Goal: Information Seeking & Learning: Learn about a topic

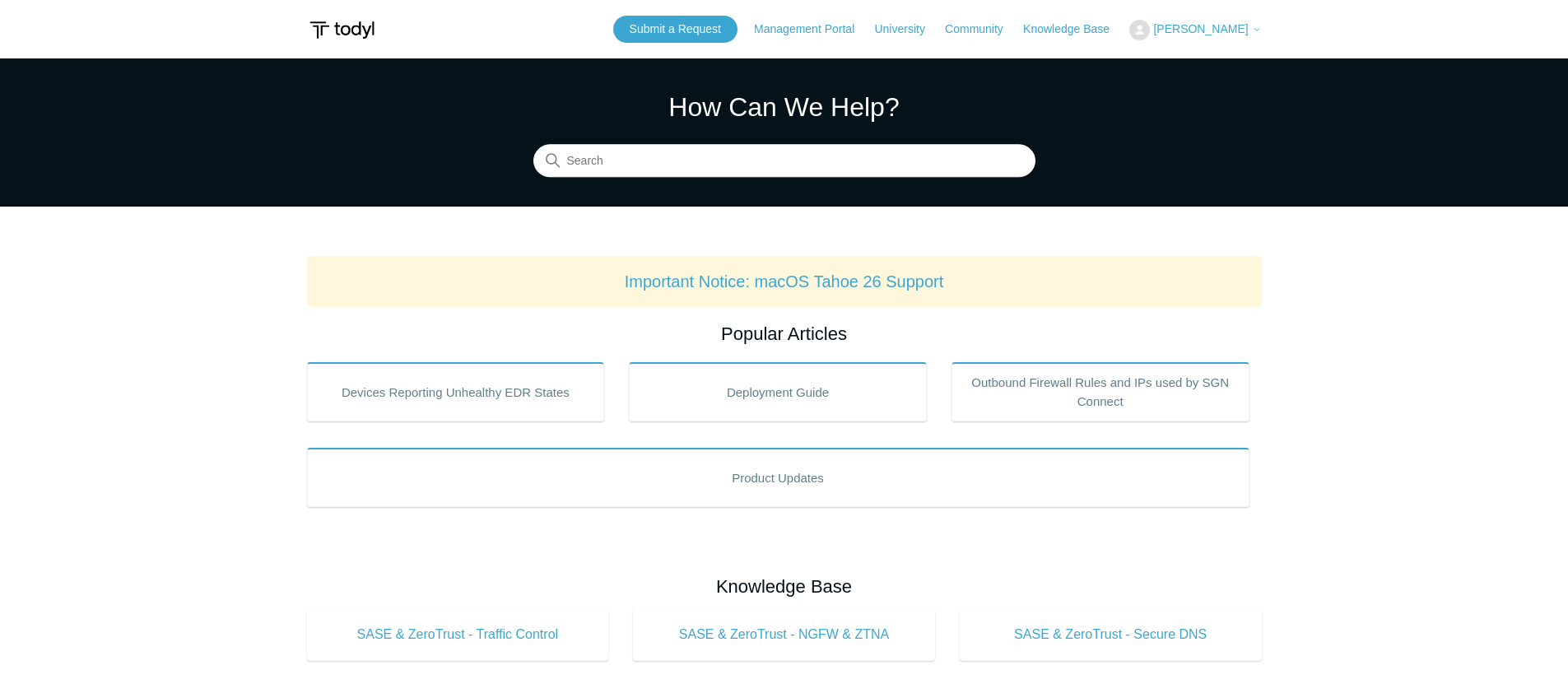
click at [1202, 21] on button "[PERSON_NAME]" at bounding box center [1195, 30] width 132 height 21
click at [1188, 56] on link "My Support Requests" at bounding box center [1210, 64] width 161 height 28
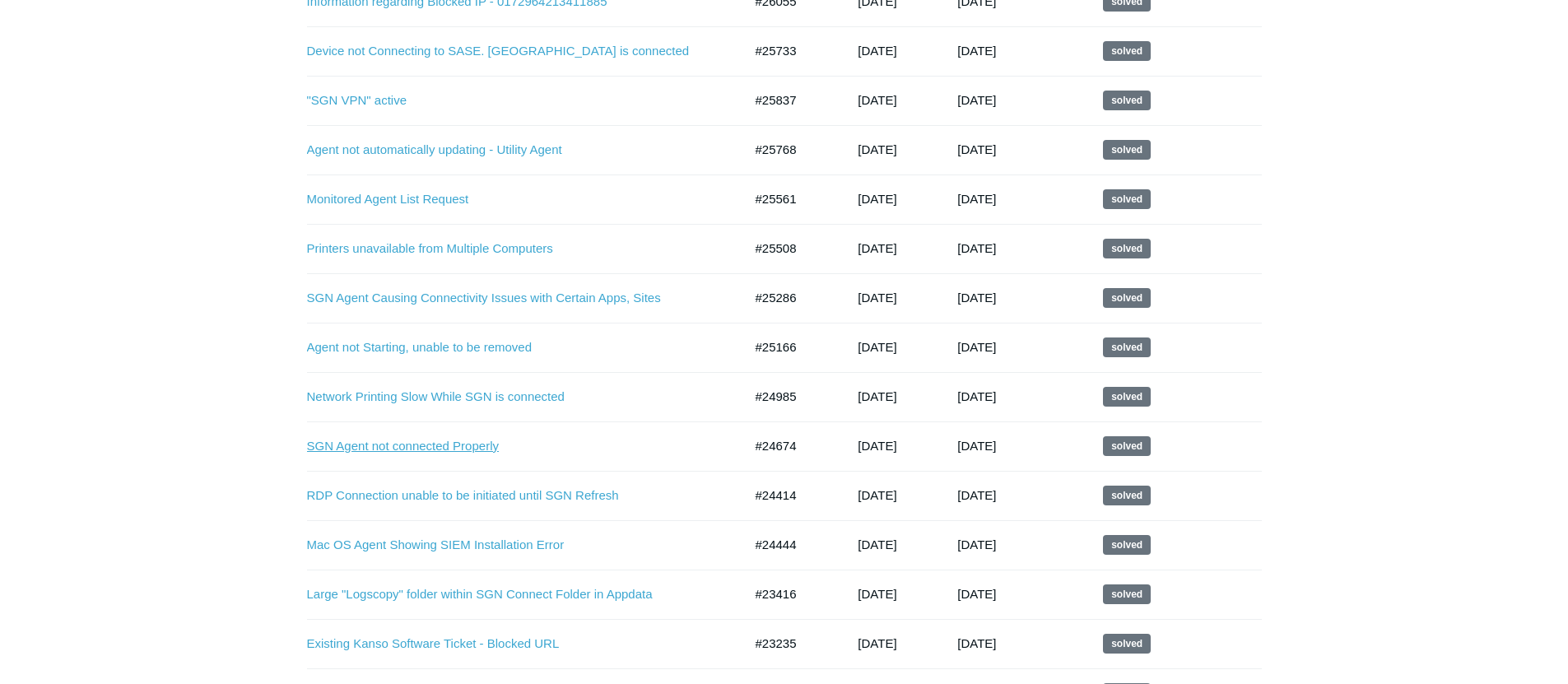
scroll to position [789, 0]
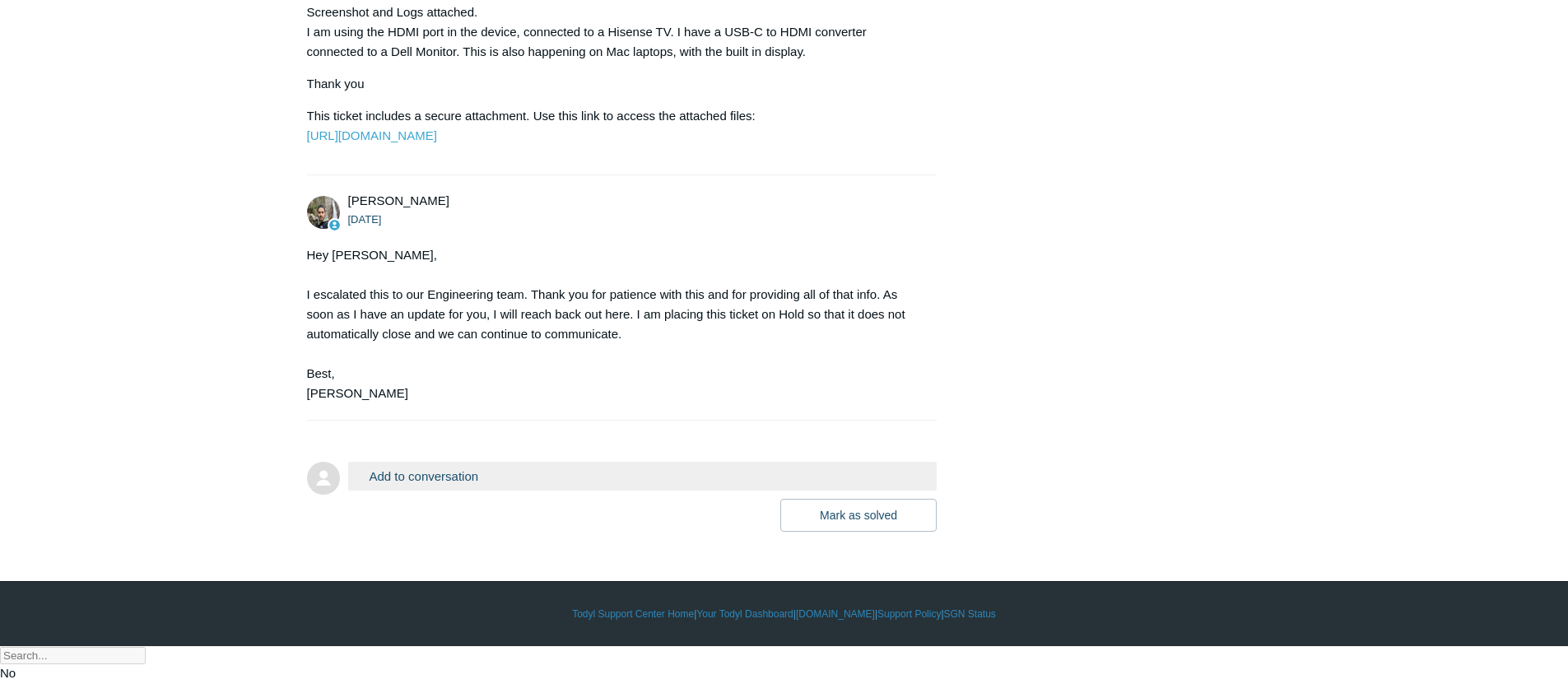
scroll to position [2003, 0]
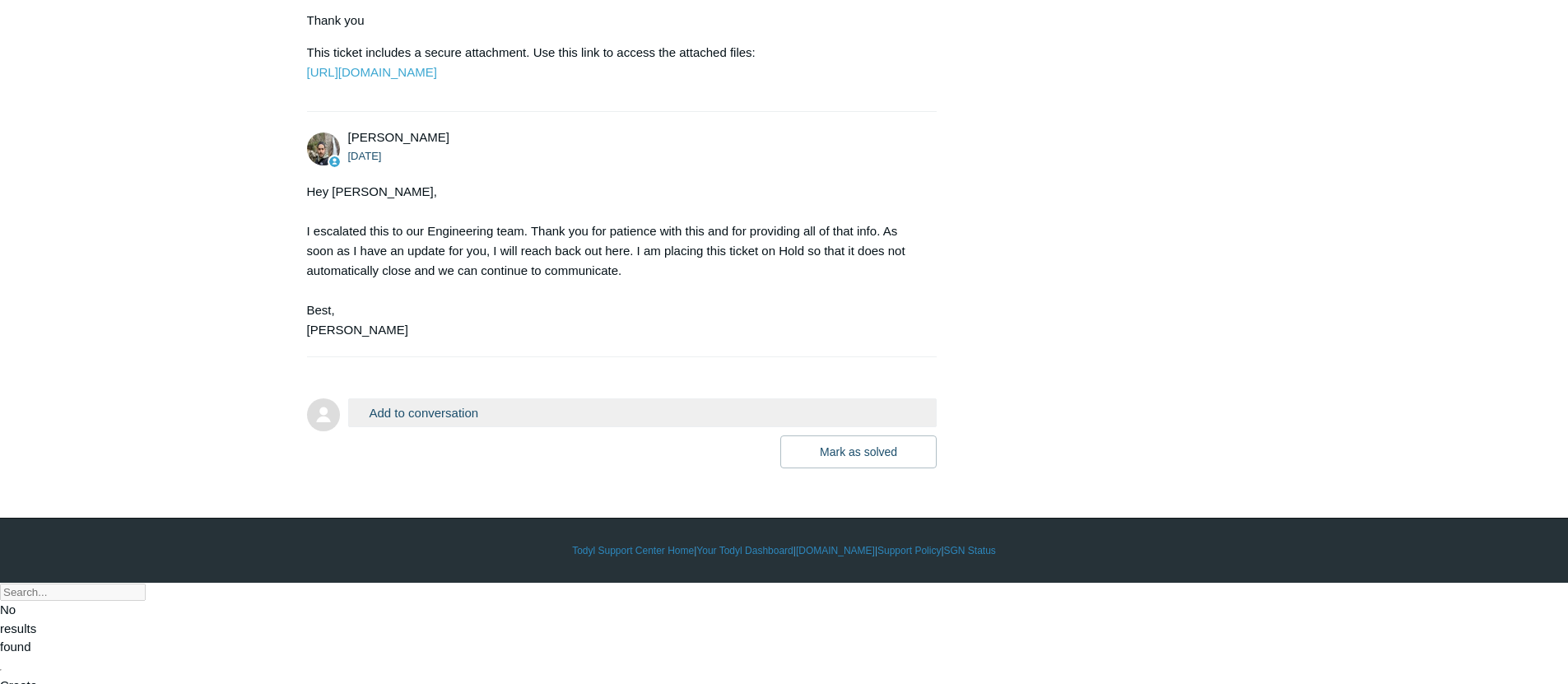
click at [530, 428] on button "Add to conversation" at bounding box center [643, 412] width 589 height 28
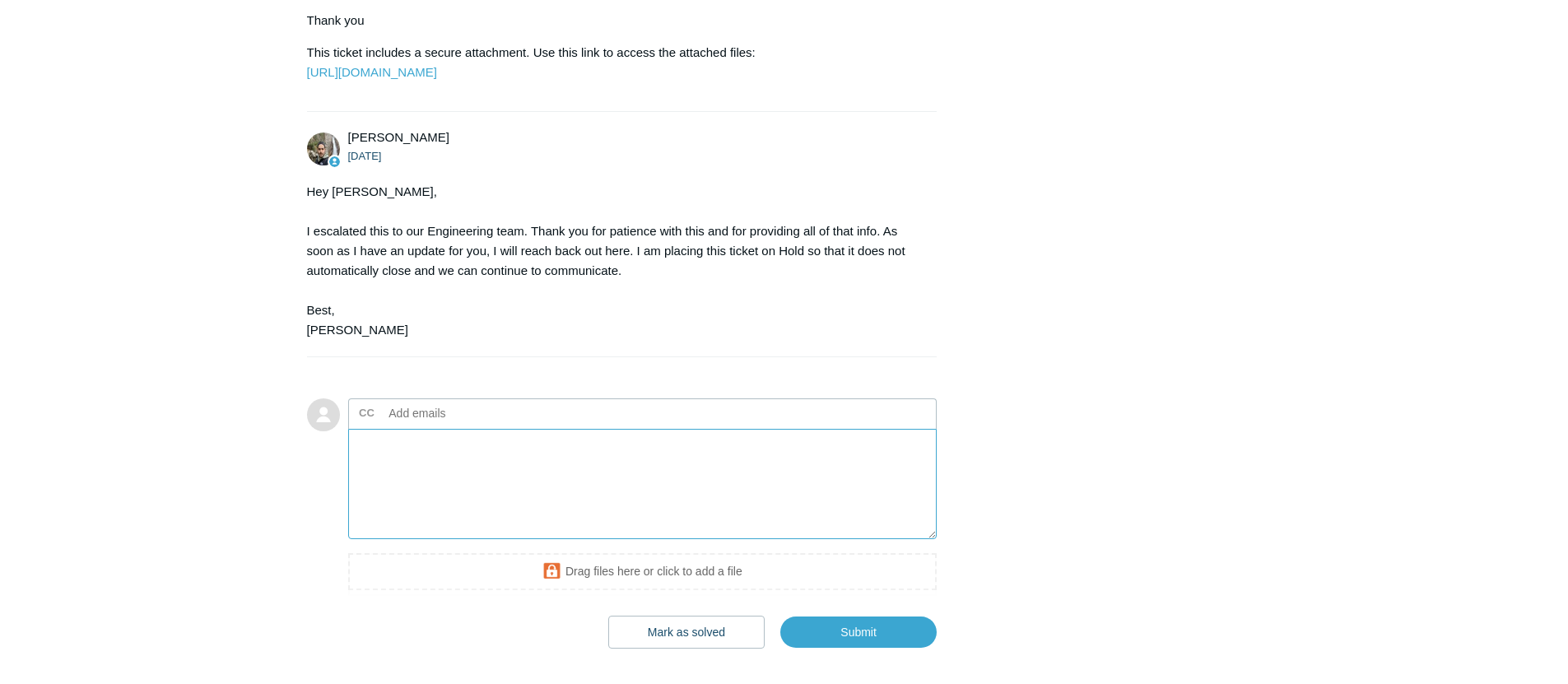
click at [518, 540] on textarea "Add your reply" at bounding box center [643, 484] width 589 height 111
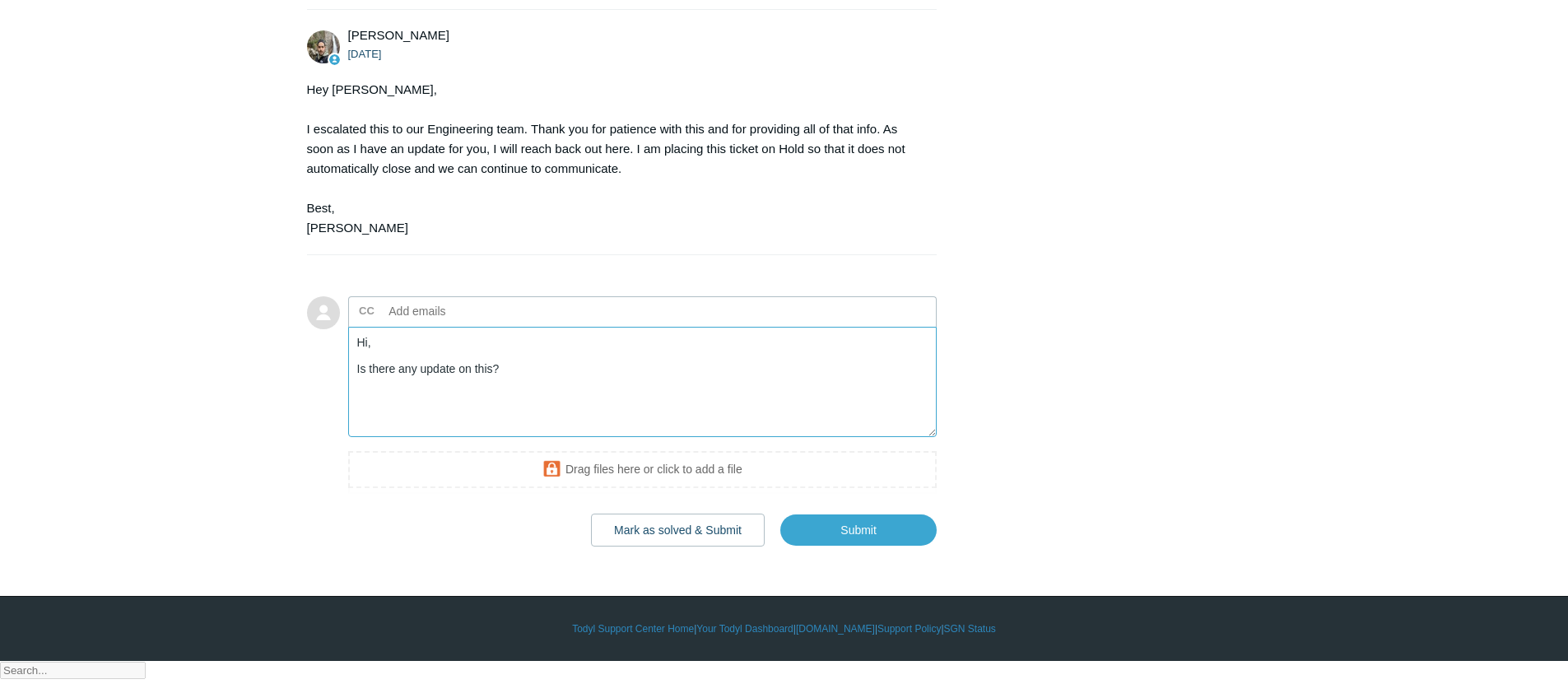
scroll to position [2183, 0]
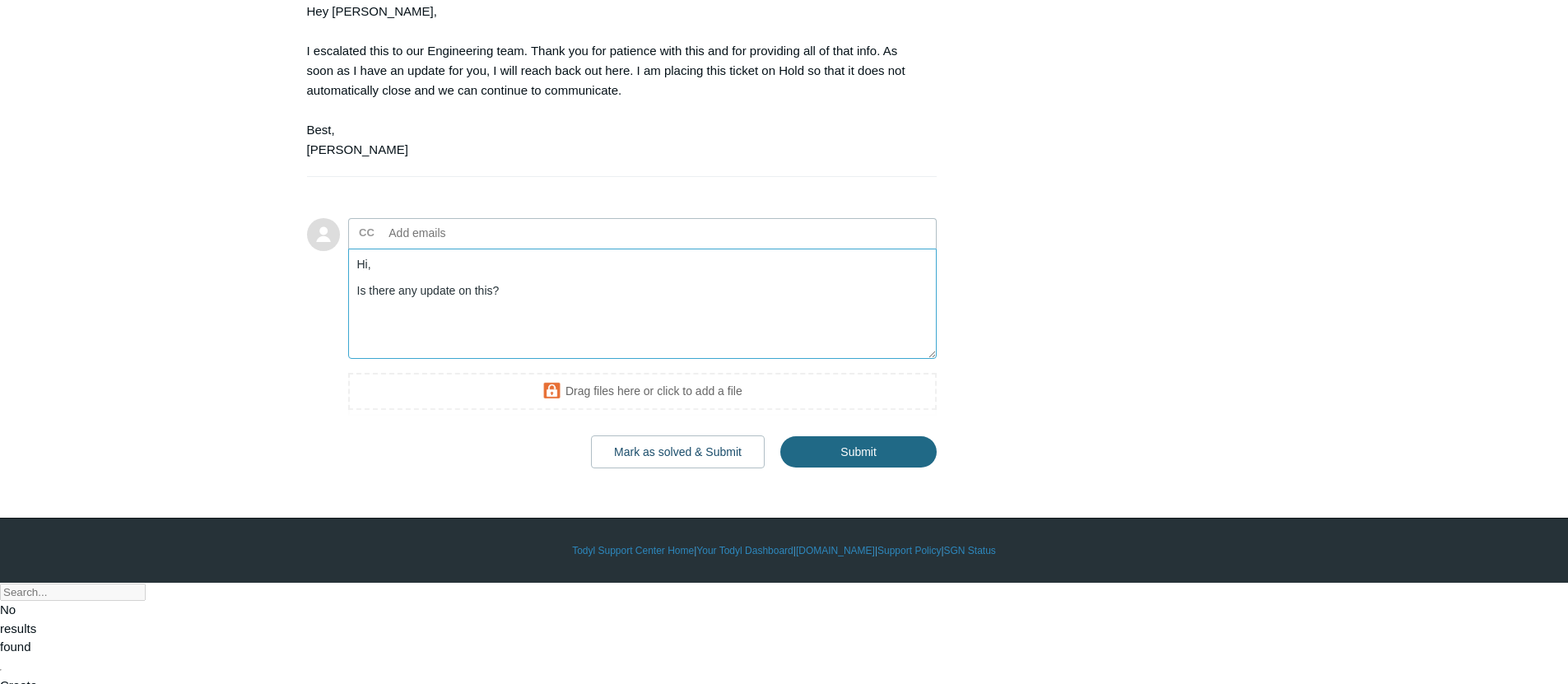
type textarea "Hi, Is there any update on this?"
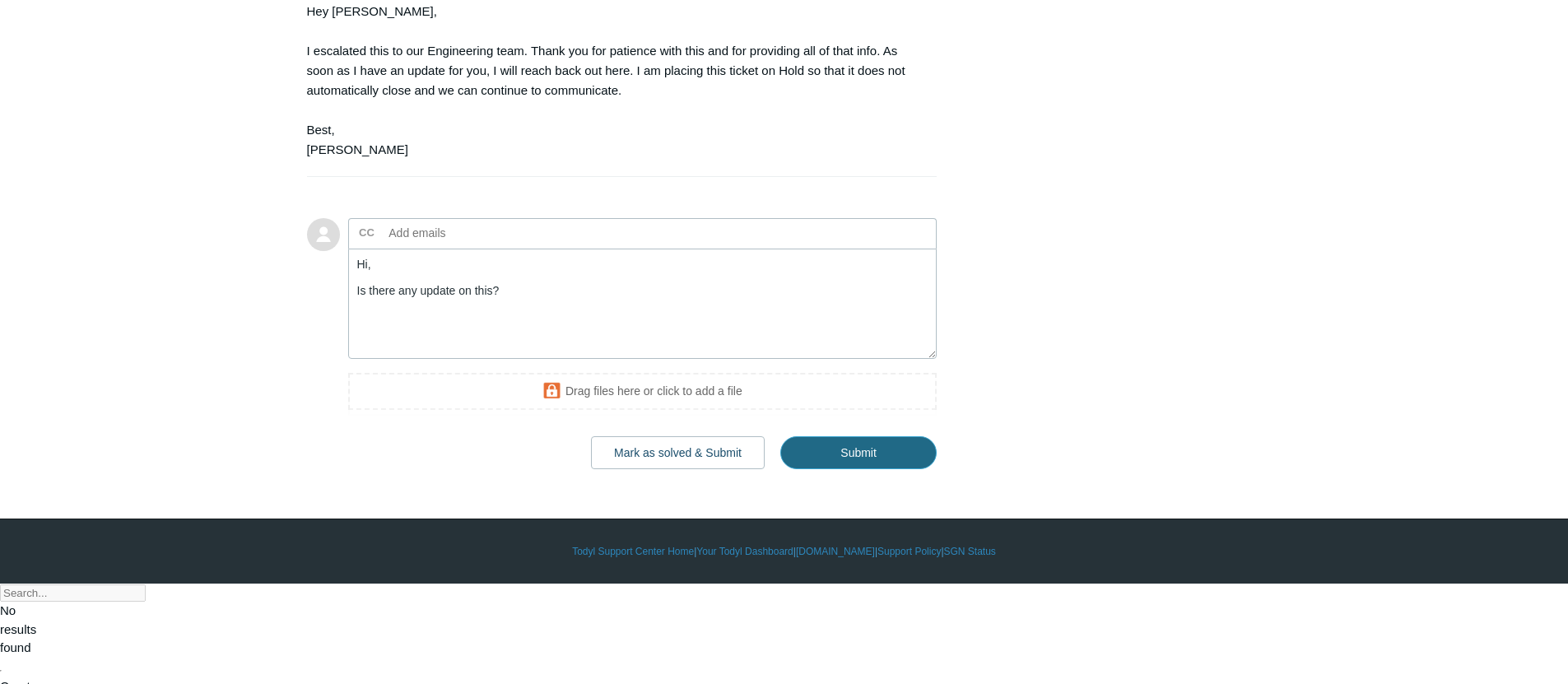
click at [813, 470] on input "Submit" at bounding box center [858, 453] width 157 height 33
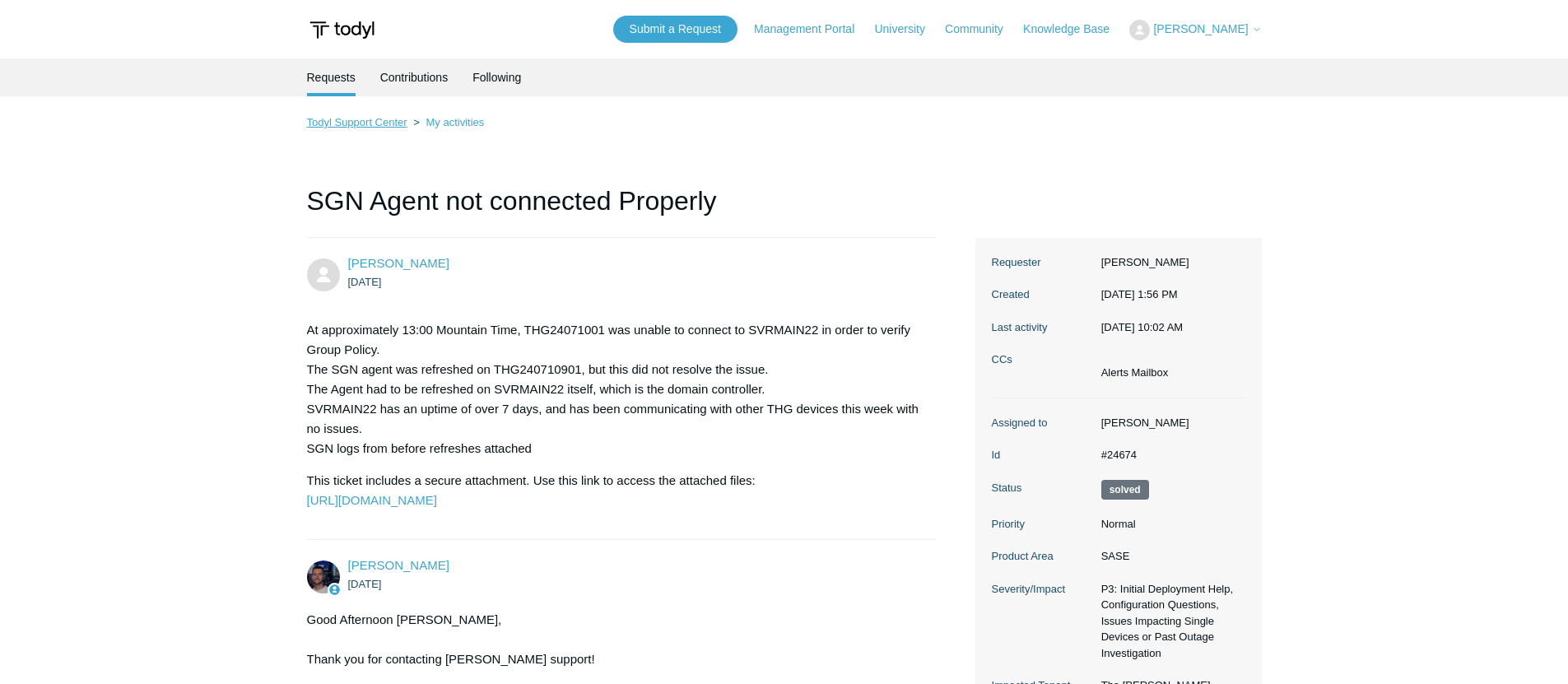
click at [368, 126] on link "Todyl Support Center" at bounding box center [357, 122] width 101 height 12
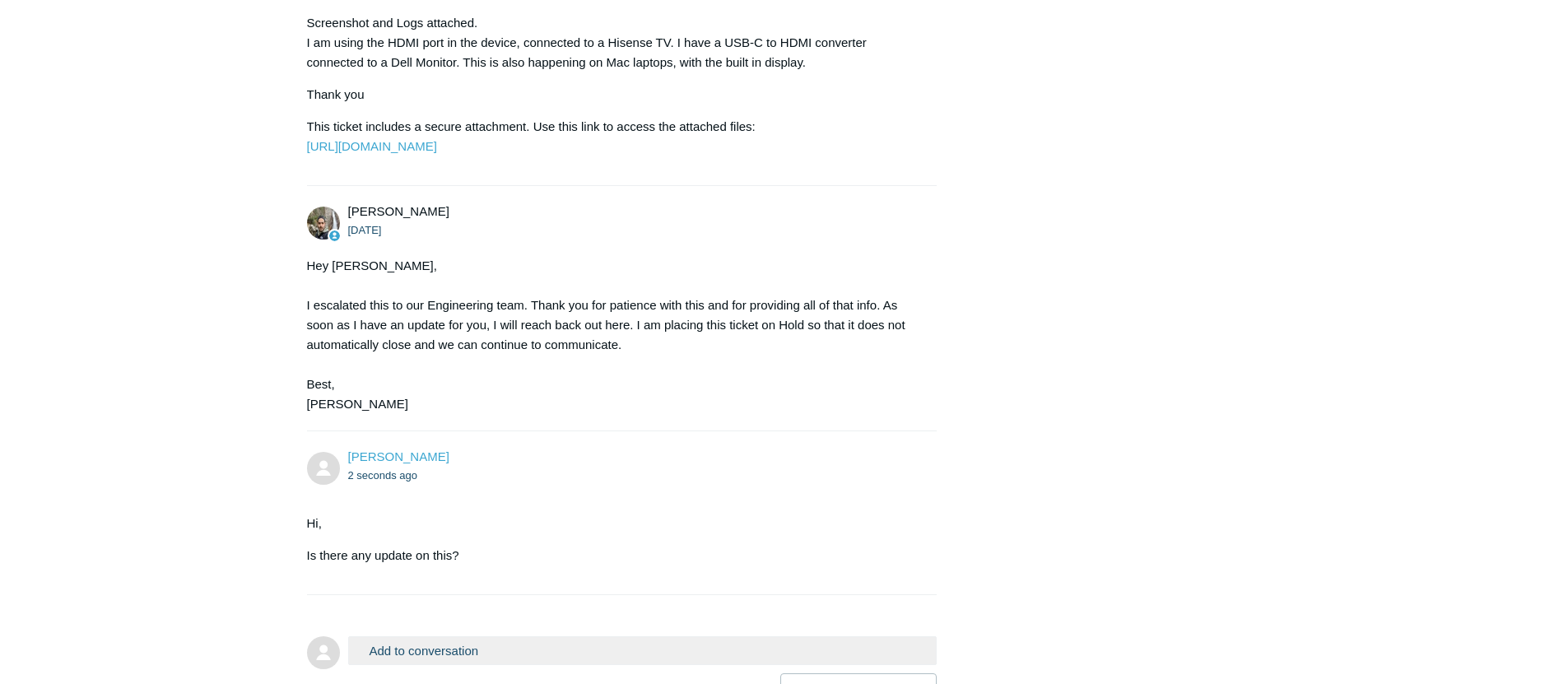
scroll to position [2166, 0]
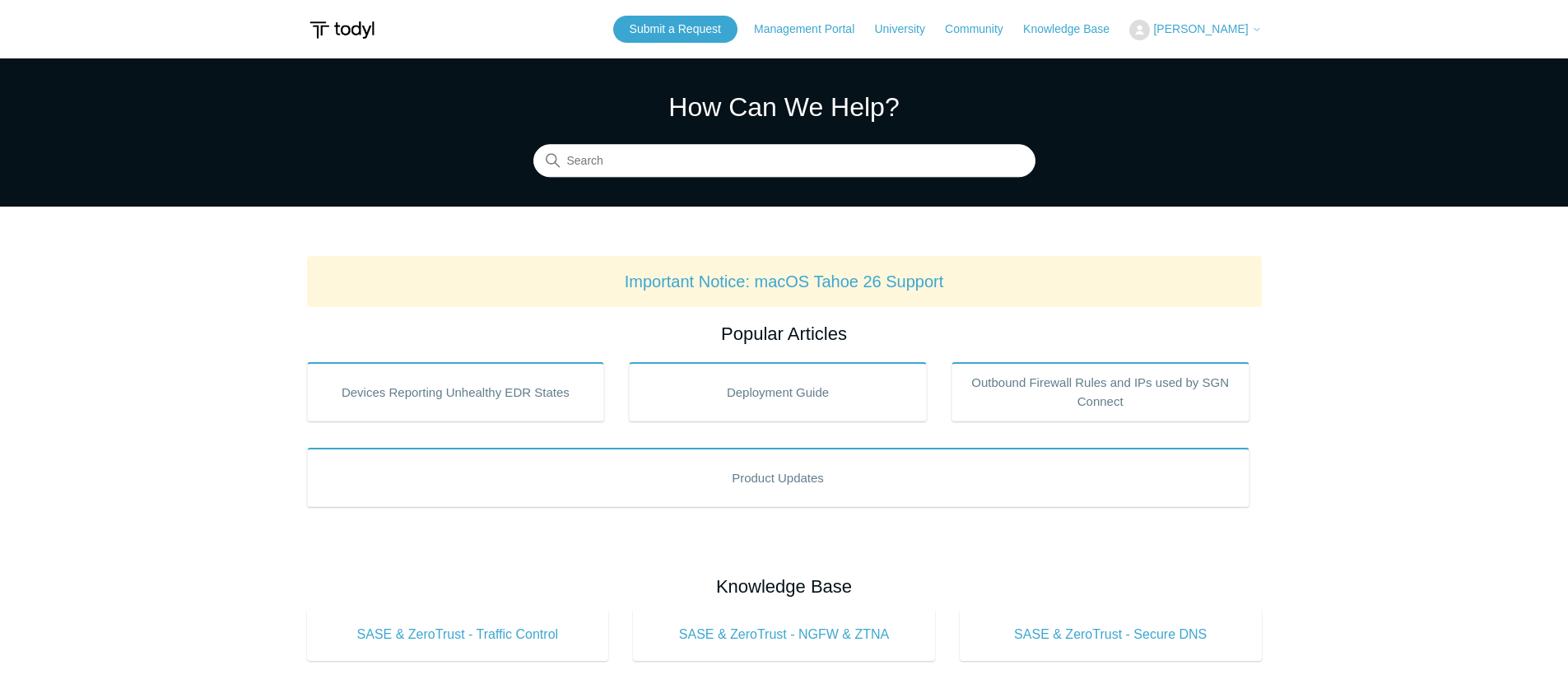
click at [1233, 39] on button "[PERSON_NAME]" at bounding box center [1195, 30] width 132 height 21
click at [1207, 74] on link "My Support Requests" at bounding box center [1210, 64] width 161 height 28
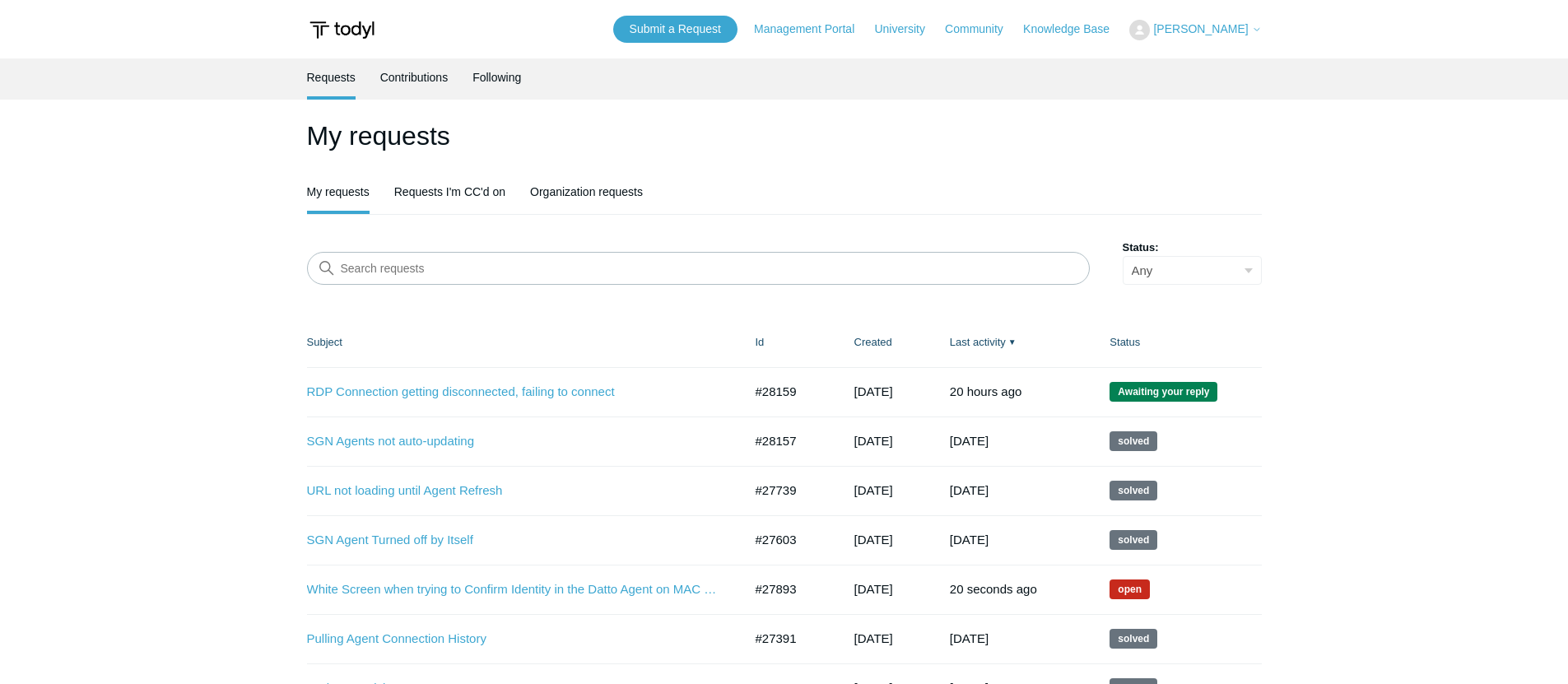
scroll to position [3, 0]
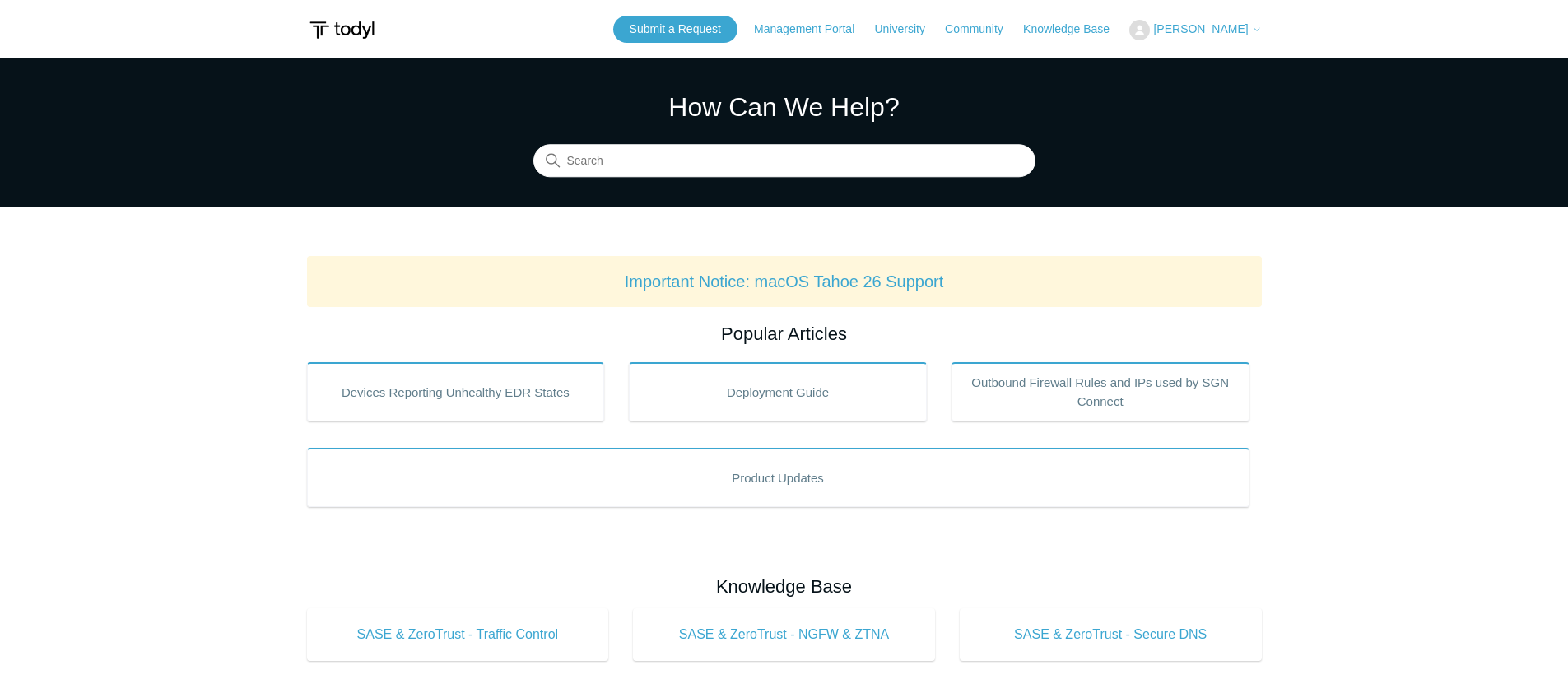
click at [794, 179] on section "How Can We Help? Search" at bounding box center [784, 132] width 1568 height 148
click at [793, 169] on input "Search" at bounding box center [784, 161] width 502 height 33
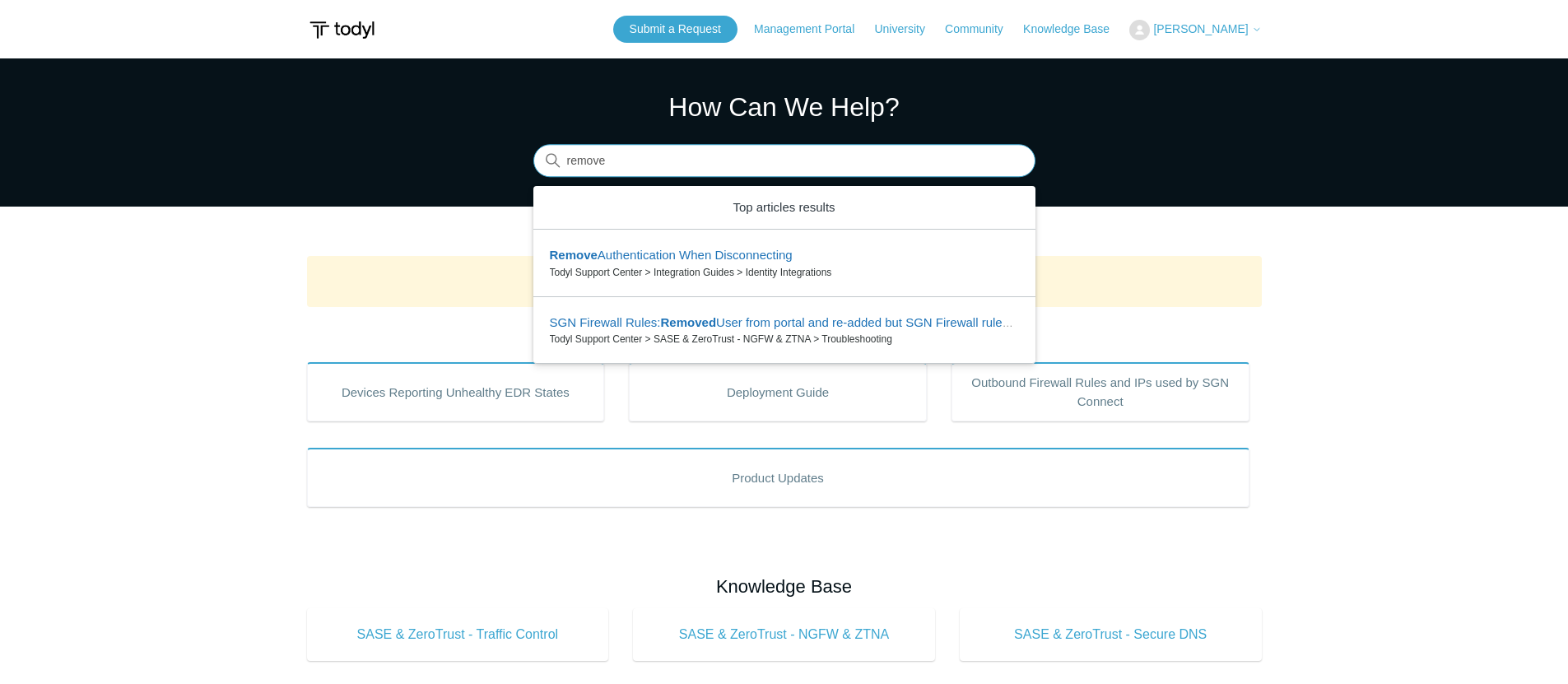
drag, startPoint x: 661, startPoint y: 169, endPoint x: 556, endPoint y: 167, distance: 105.0
click at [556, 167] on div "Search There are 2 results for your search. Use the Up and Down arrow keys to r…" at bounding box center [784, 161] width 502 height 33
type input "r"
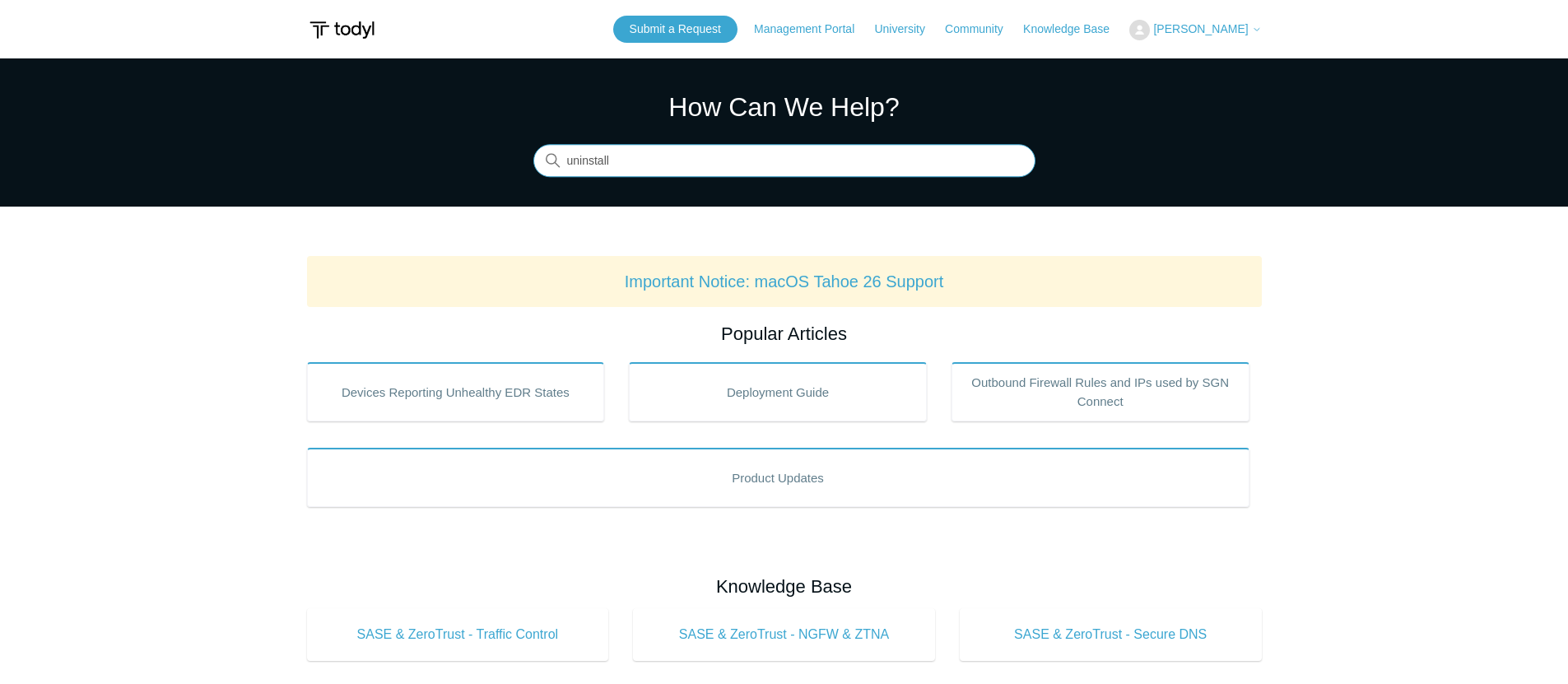
type input "uninstall"
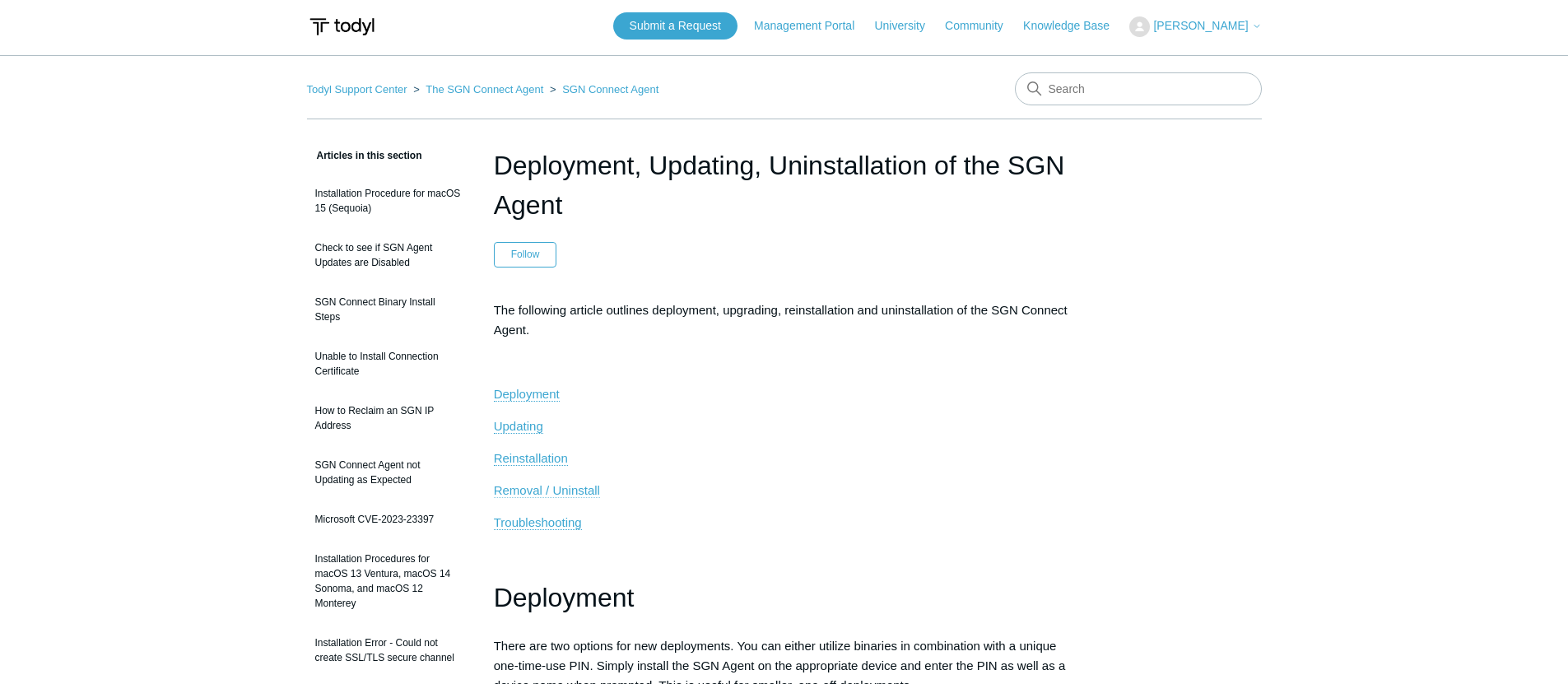
click at [569, 488] on span "Removal / Uninstall" at bounding box center [546, 490] width 106 height 14
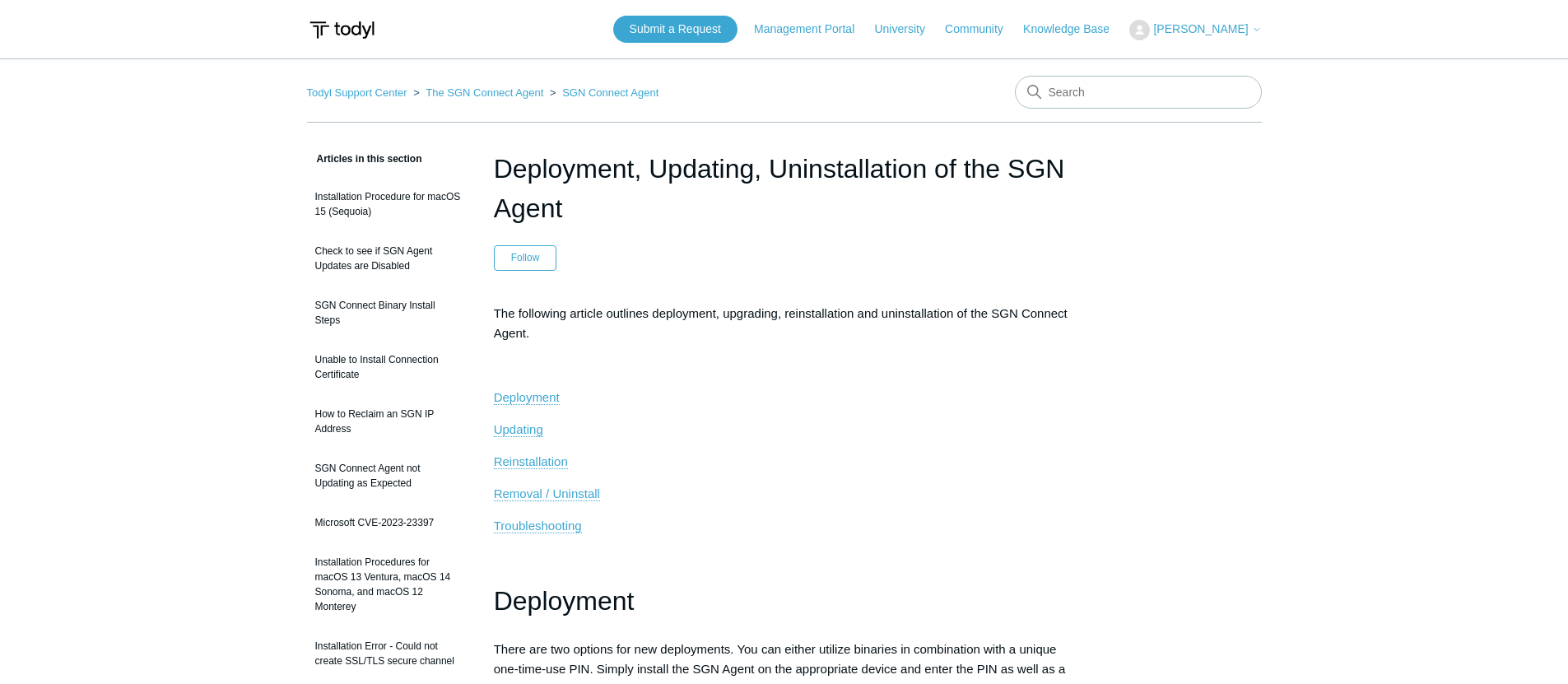
click at [1190, 37] on button "[PERSON_NAME]" at bounding box center [1195, 30] width 132 height 21
click at [1179, 61] on link "My Support Requests" at bounding box center [1210, 64] width 161 height 28
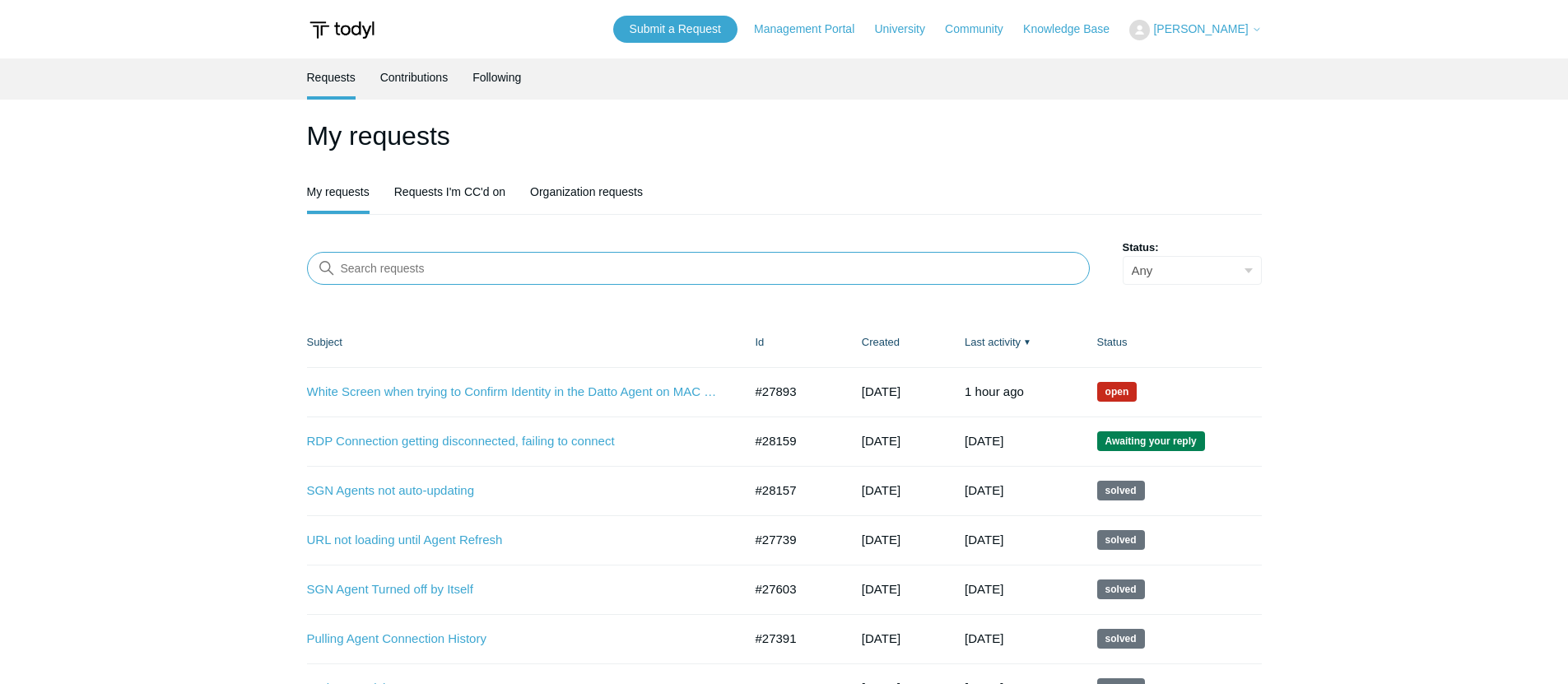
click at [800, 275] on input "Search requests" at bounding box center [698, 268] width 783 height 33
type input "remove"
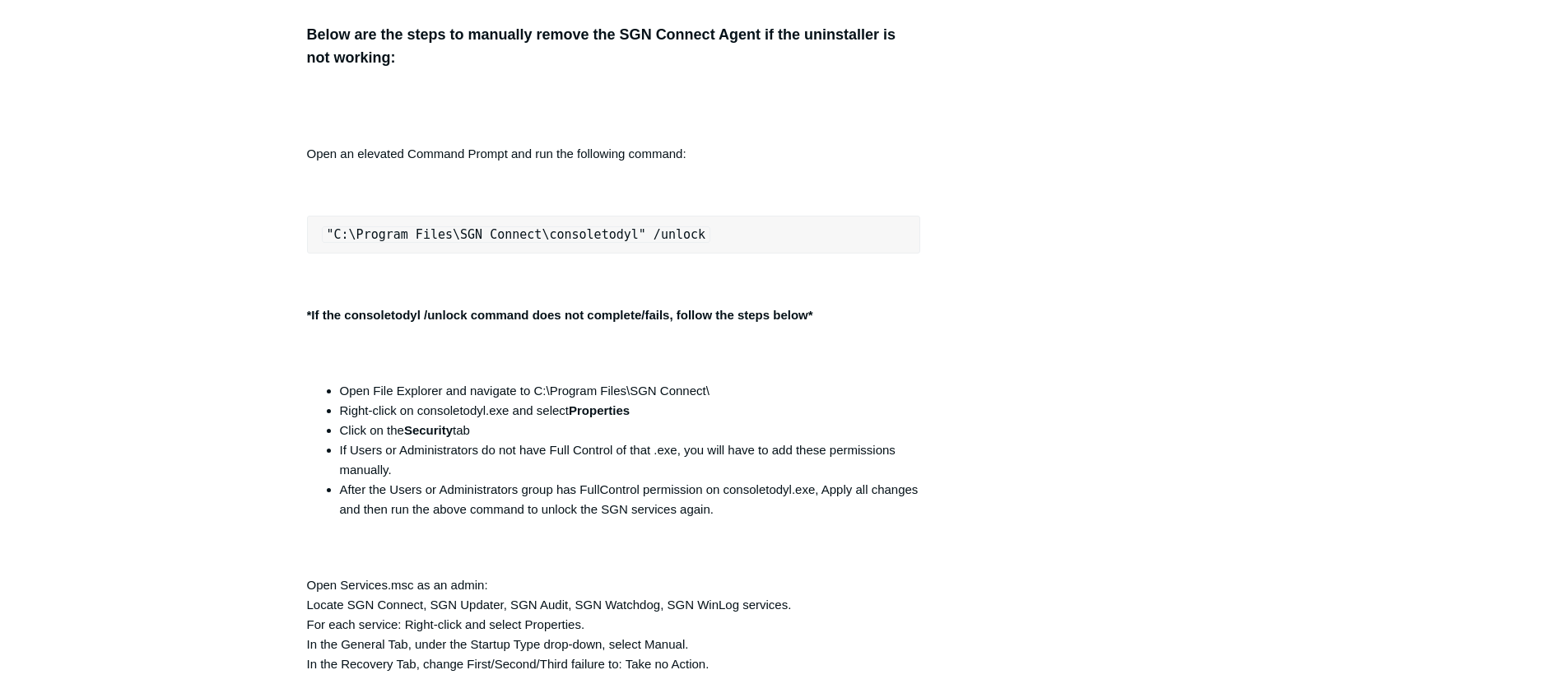
scroll to position [1334, 0]
